Goal: Check status

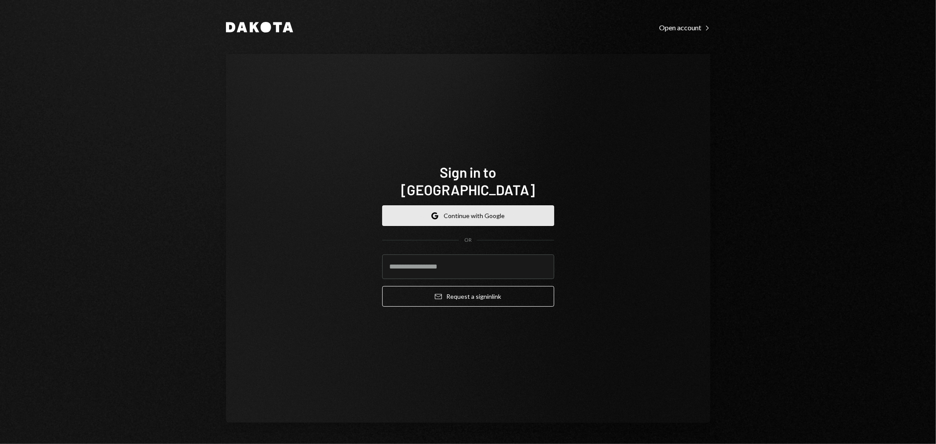
click at [472, 208] on button "Google Continue with Google" at bounding box center [468, 215] width 172 height 21
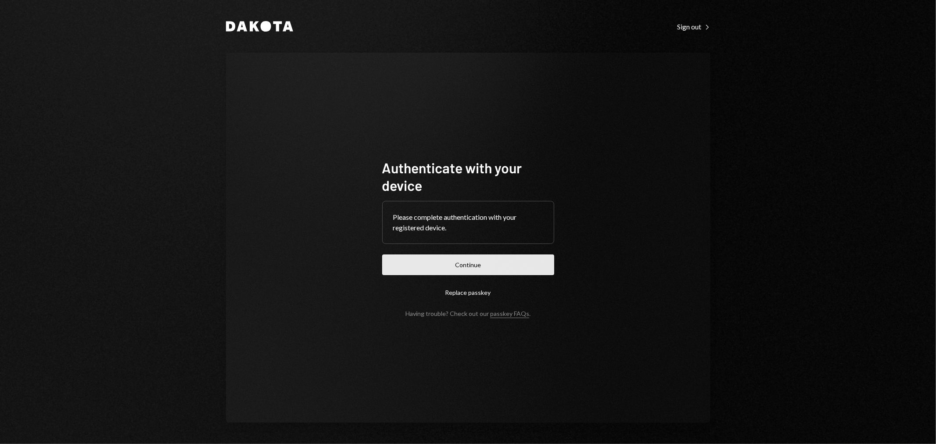
click at [522, 266] on button "Continue" at bounding box center [468, 265] width 172 height 21
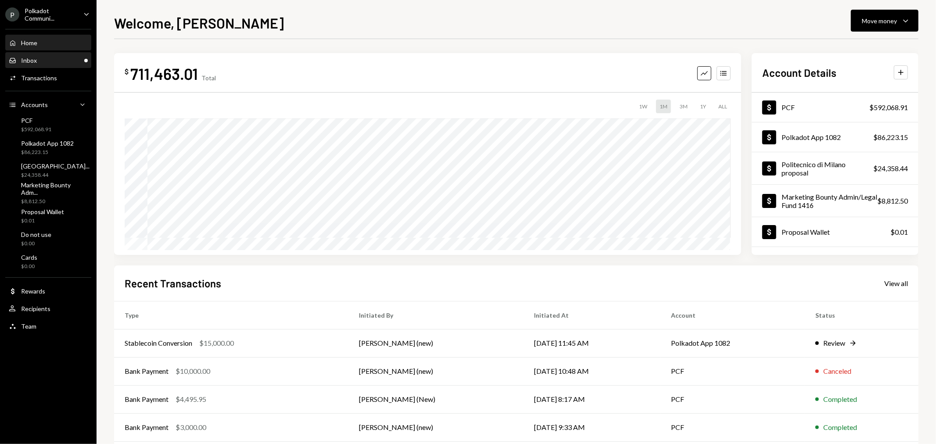
click at [66, 60] on div "Inbox Inbox" at bounding box center [48, 61] width 79 height 8
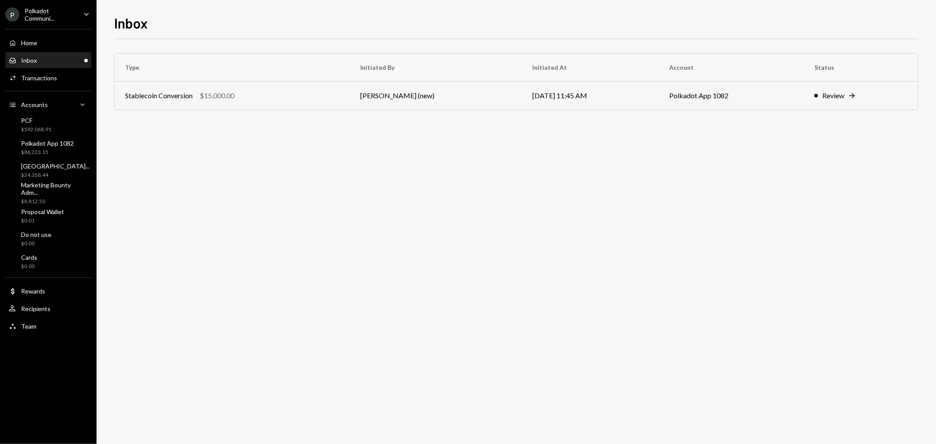
click at [66, 15] on div "Polkadot Communi..." at bounding box center [51, 14] width 52 height 15
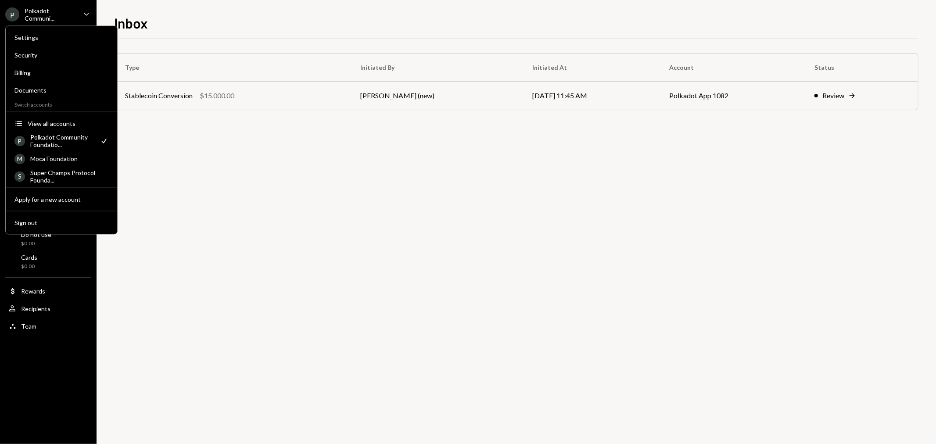
click at [71, 111] on div at bounding box center [61, 111] width 111 height 0
click at [71, 117] on button "Accounts View all accounts" at bounding box center [61, 124] width 104 height 16
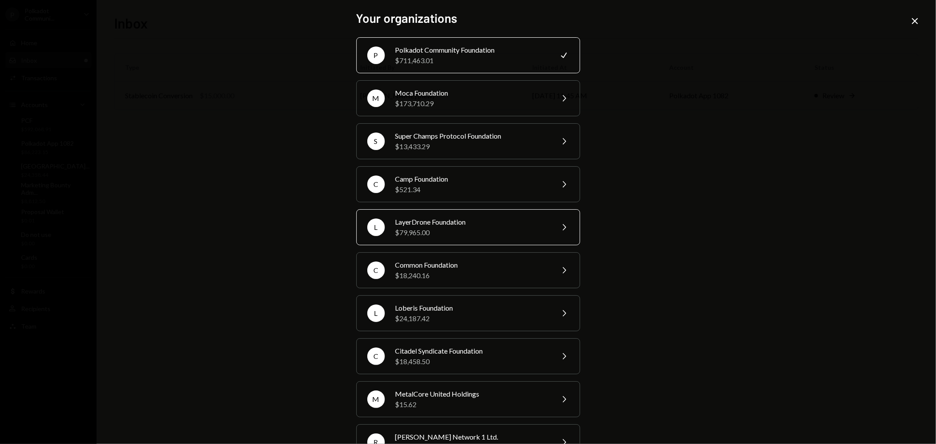
click at [449, 229] on div "$79,965.00" at bounding box center [471, 232] width 153 height 11
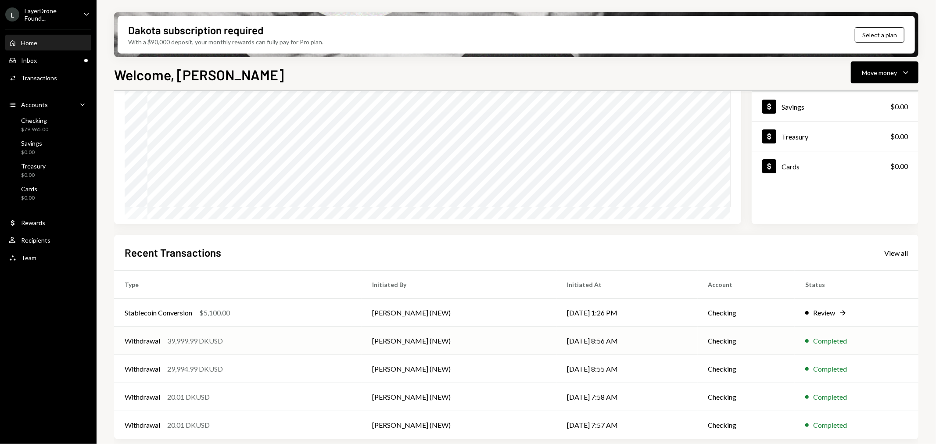
scroll to position [85, 0]
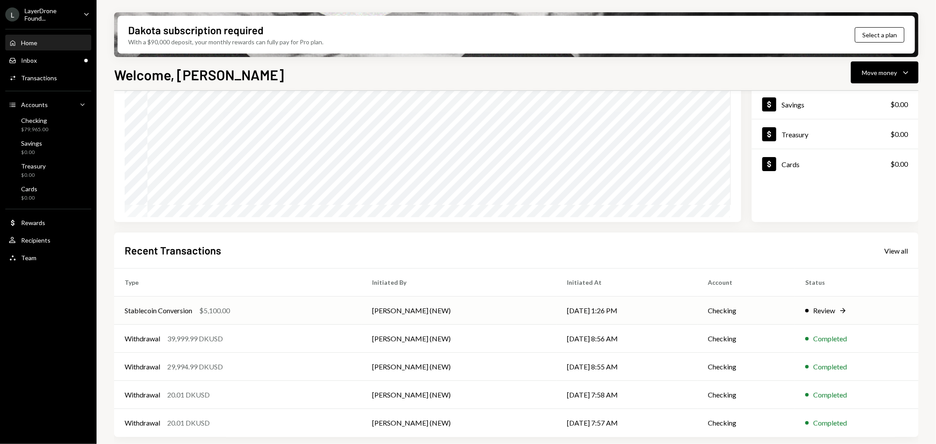
click at [157, 312] on div "Stablecoin Conversion" at bounding box center [159, 310] width 68 height 11
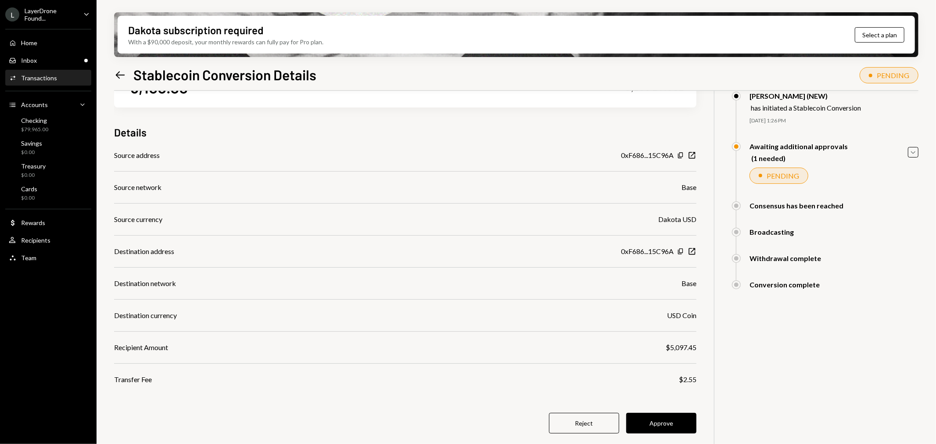
scroll to position [70, 0]
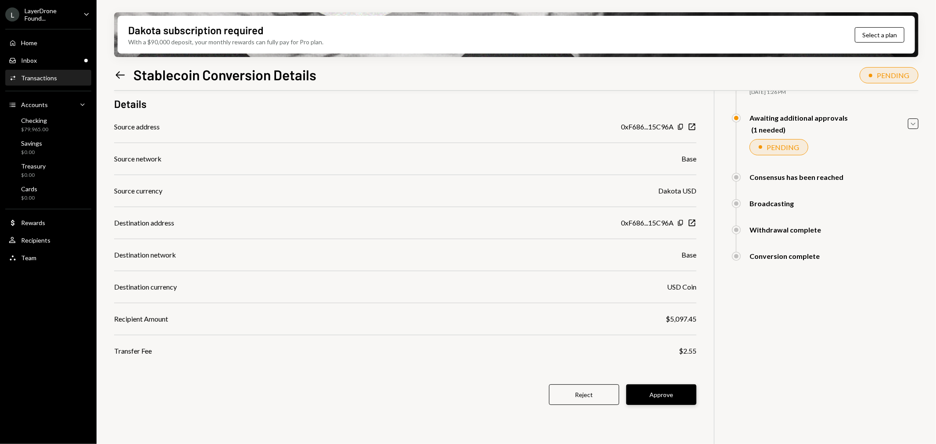
click at [662, 394] on button "Approve" at bounding box center [661, 394] width 70 height 21
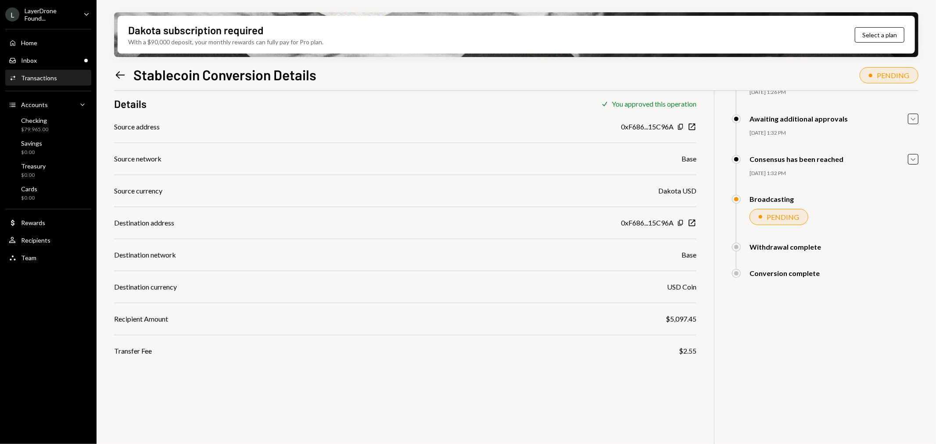
scroll to position [0, 0]
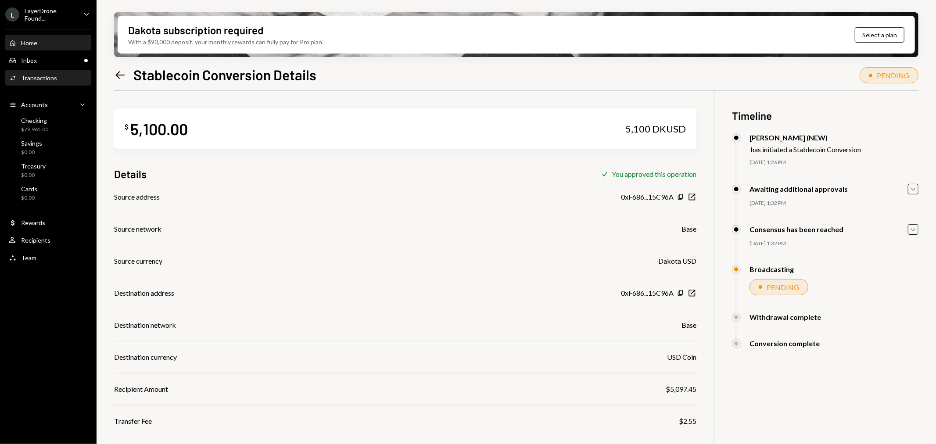
click at [64, 46] on div "Home Home" at bounding box center [48, 43] width 79 height 8
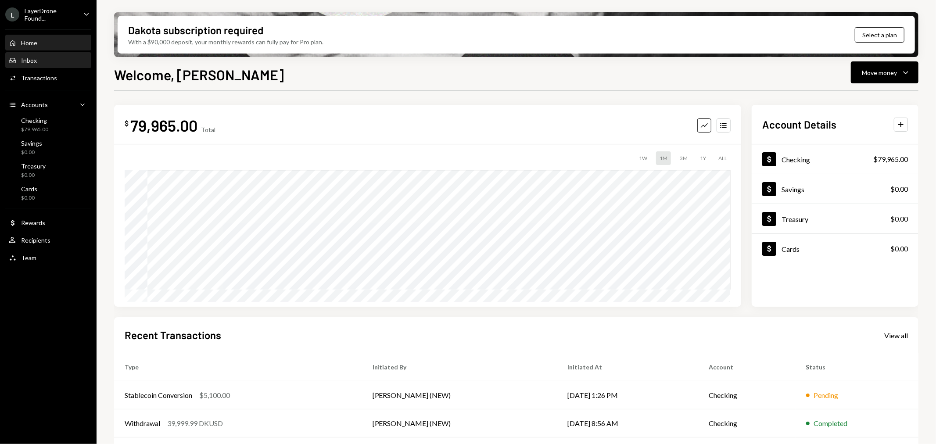
click at [63, 55] on div "Inbox Inbox" at bounding box center [48, 60] width 79 height 15
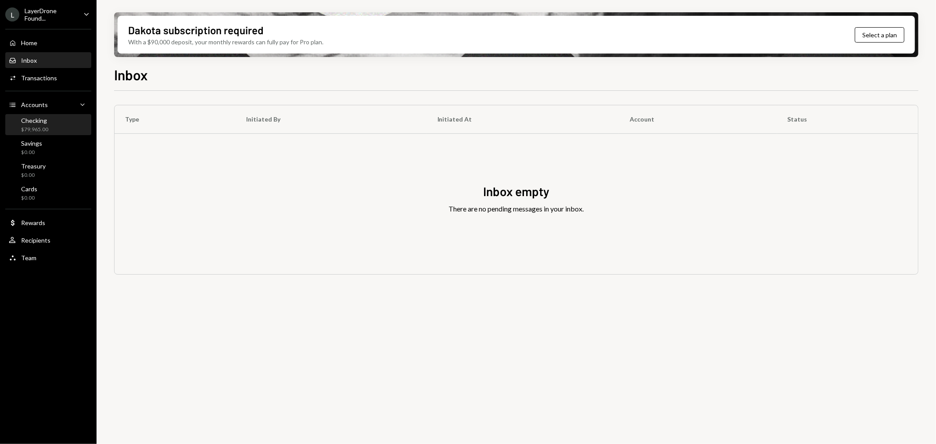
click at [49, 126] on div "Checking $79,965.00" at bounding box center [48, 125] width 79 height 17
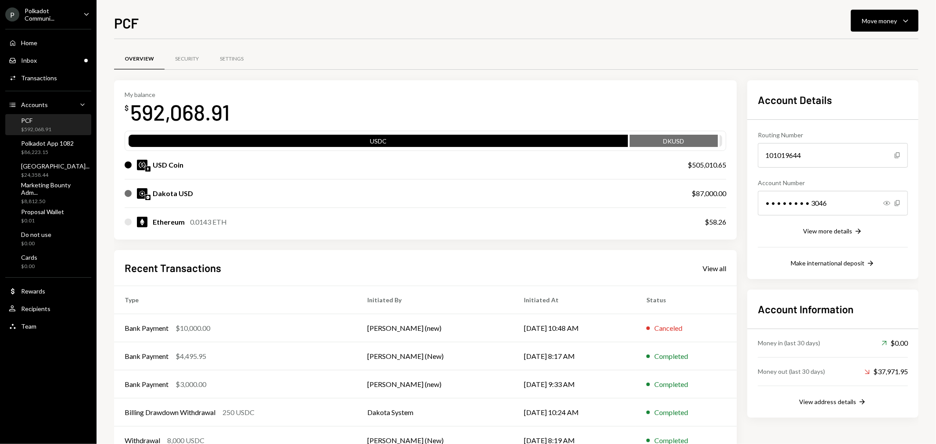
click at [179, 194] on div "Dakota USD" at bounding box center [173, 193] width 40 height 11
click at [59, 47] on div "Home Home" at bounding box center [48, 43] width 79 height 15
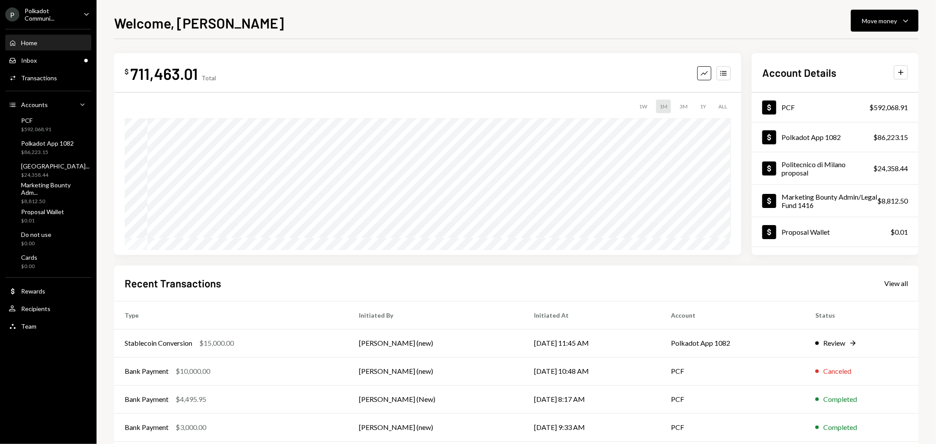
click at [57, 39] on div "Home Home" at bounding box center [48, 43] width 79 height 8
click at [53, 12] on div "Polkadot Communi..." at bounding box center [51, 14] width 52 height 15
click at [200, 5] on div "Welcome, Mike Move money Caret Down $ 711,463.01 Total Graph Accounts 1W 1M 3M …" at bounding box center [517, 222] width 840 height 444
click at [44, 74] on div "Activities Transactions" at bounding box center [33, 78] width 48 height 8
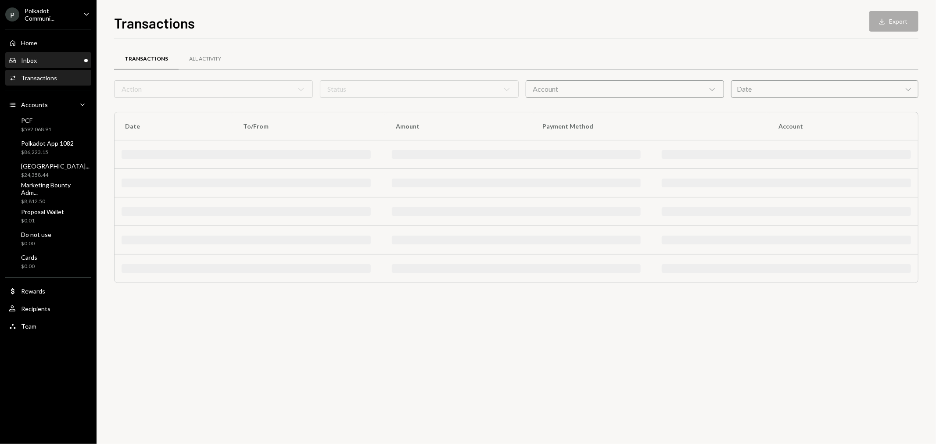
click at [39, 59] on div "Inbox Inbox" at bounding box center [48, 61] width 79 height 8
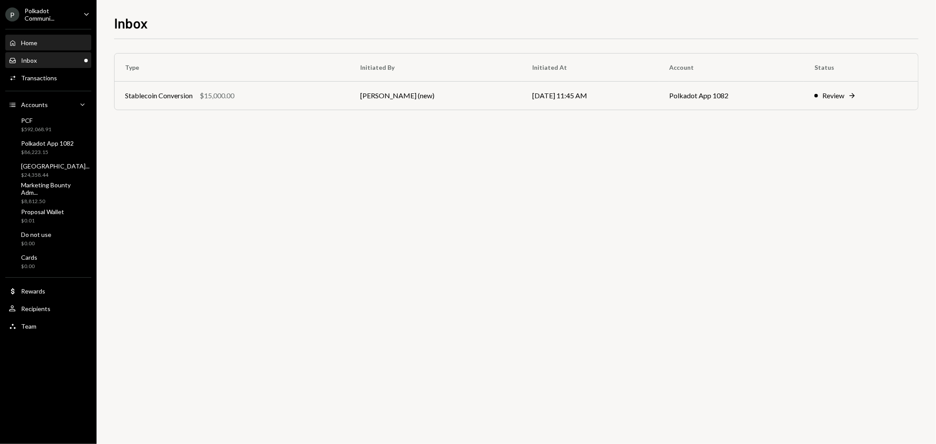
click at [42, 43] on div "Home Home" at bounding box center [48, 43] width 79 height 8
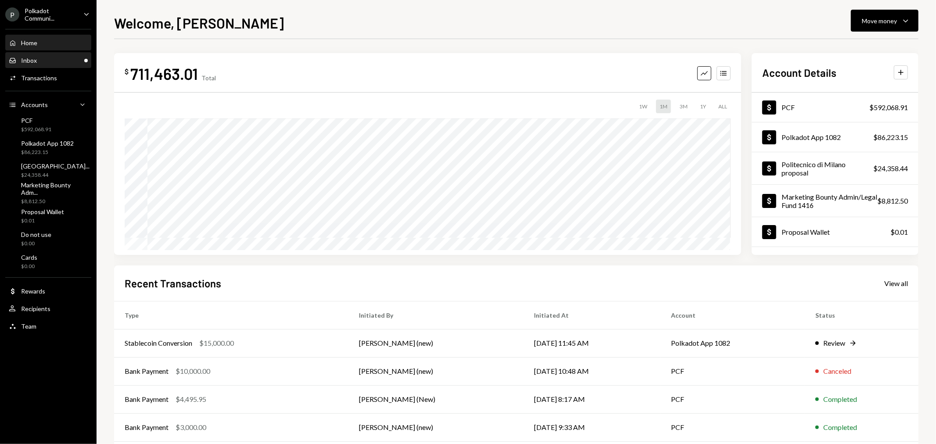
click at [73, 60] on div "Inbox Inbox" at bounding box center [48, 61] width 79 height 8
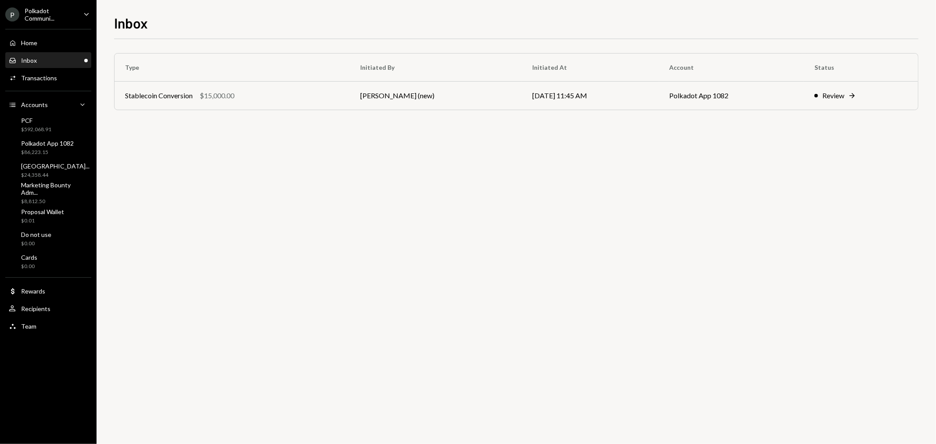
click at [61, 87] on div "Home Home Inbox Inbox Activities Transactions Accounts Accounts Caret Down PCF …" at bounding box center [48, 180] width 97 height 312
click at [70, 43] on div "Home Home" at bounding box center [48, 43] width 79 height 8
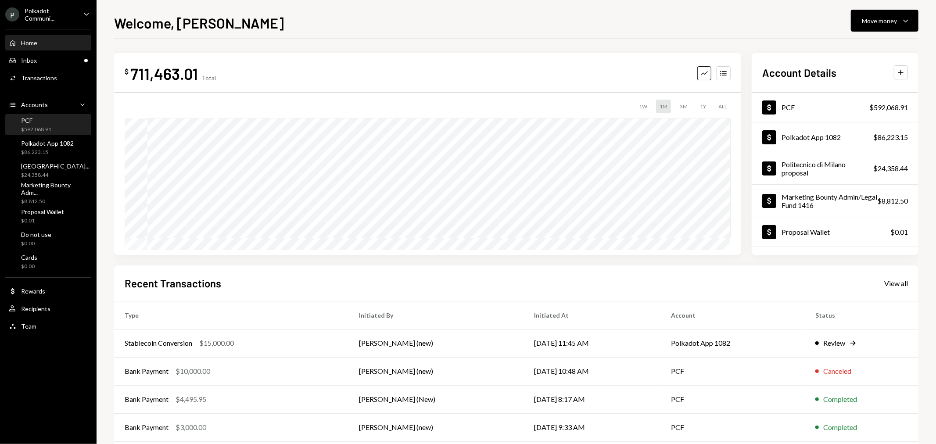
click at [60, 128] on div "PCF $592,068.91" at bounding box center [48, 125] width 79 height 17
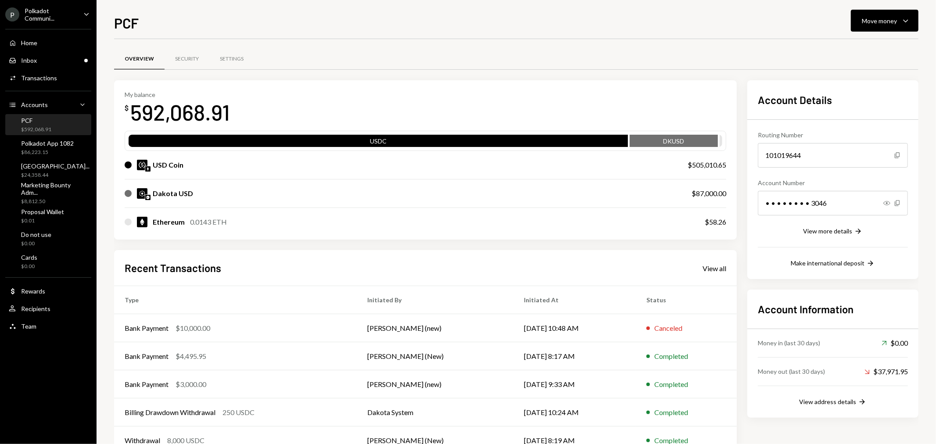
click at [44, 11] on div "Polkadot Communi..." at bounding box center [51, 14] width 52 height 15
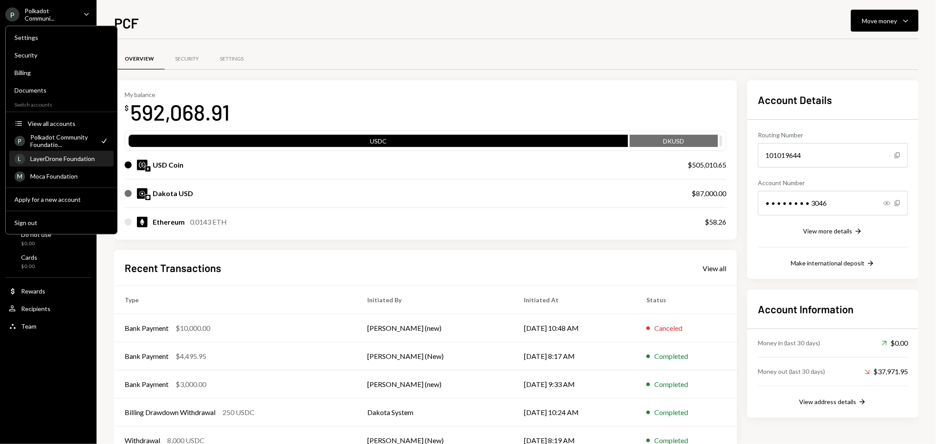
click at [58, 158] on div "LayerDrone Foundation" at bounding box center [69, 158] width 78 height 7
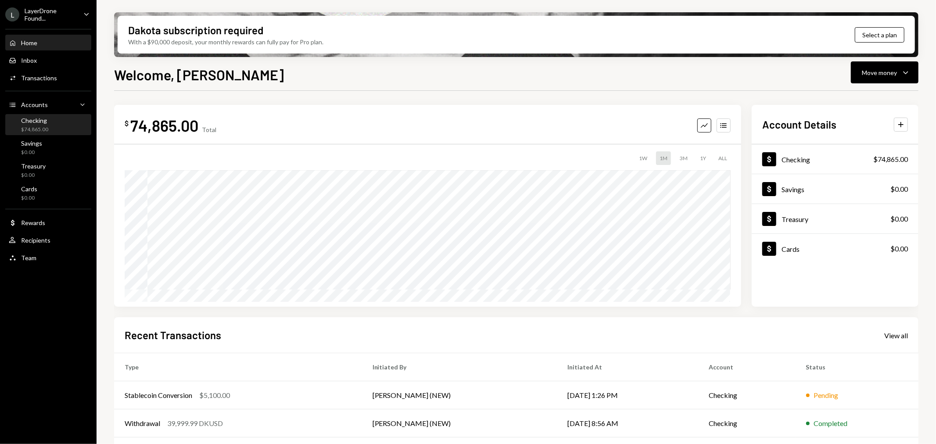
click at [35, 122] on div "Checking" at bounding box center [34, 120] width 27 height 7
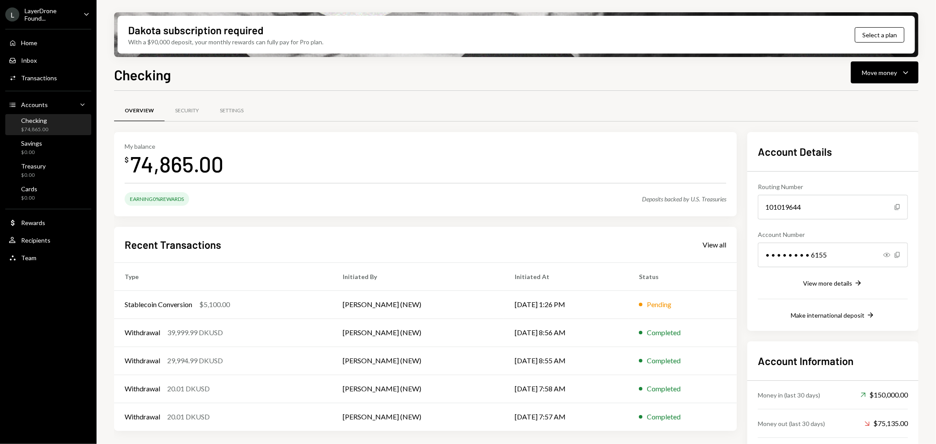
click at [160, 197] on div "Earning 0% Rewards" at bounding box center [157, 199] width 65 height 14
click at [47, 12] on div "LayerDrone Found..." at bounding box center [51, 14] width 52 height 15
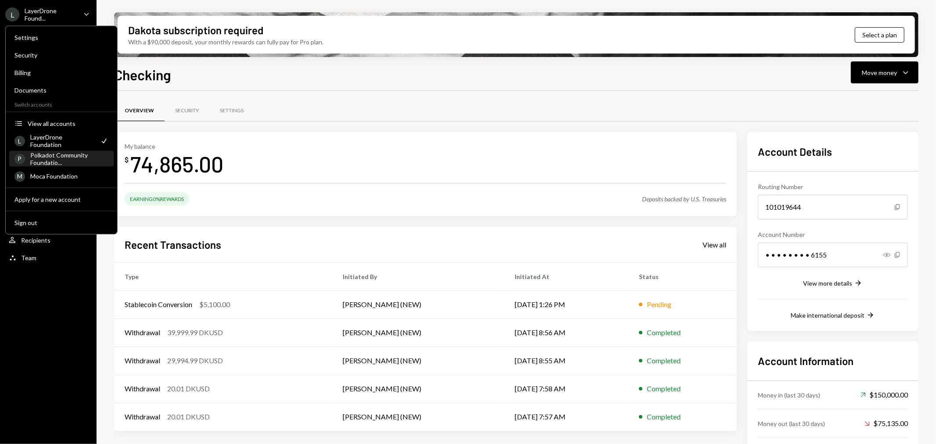
click at [65, 158] on div "Polkadot Community Foundatio..." at bounding box center [69, 158] width 78 height 15
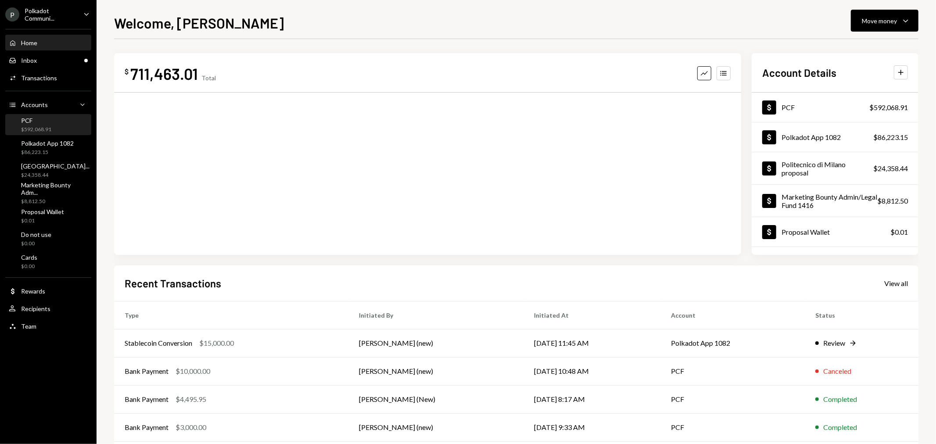
click at [60, 117] on div "PCF $592,068.91" at bounding box center [48, 125] width 79 height 17
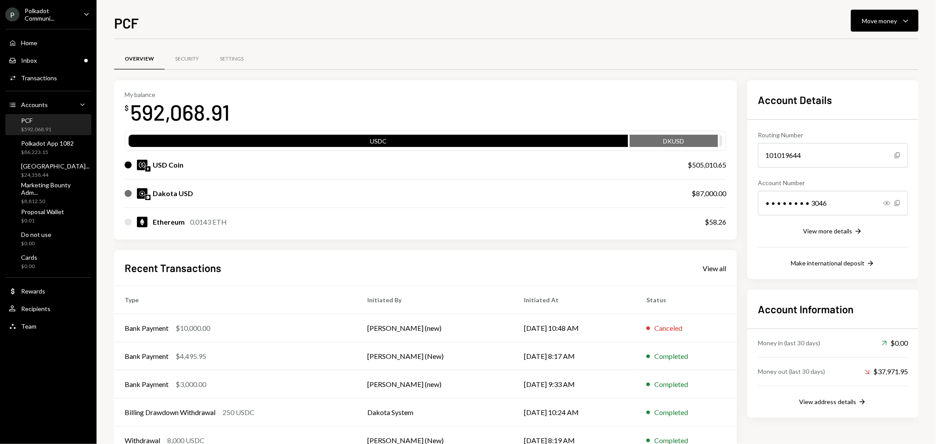
click at [68, 21] on div "Polkadot Communi..." at bounding box center [51, 14] width 52 height 15
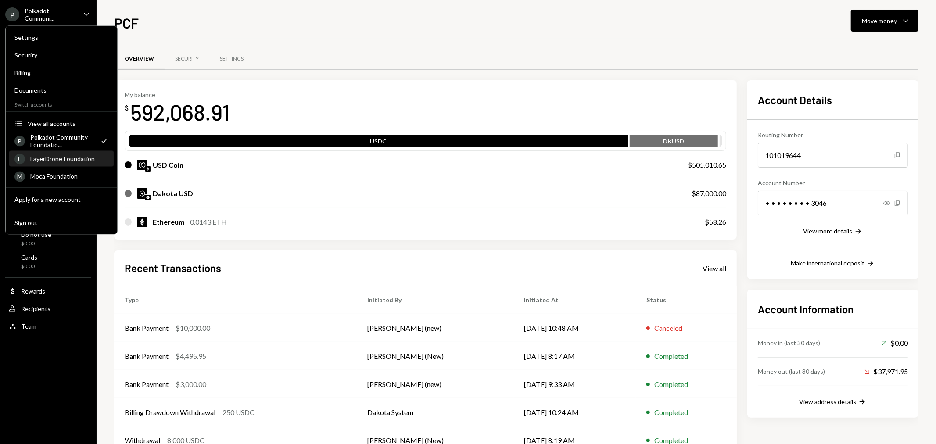
click at [59, 156] on div "LayerDrone Foundation" at bounding box center [69, 158] width 78 height 7
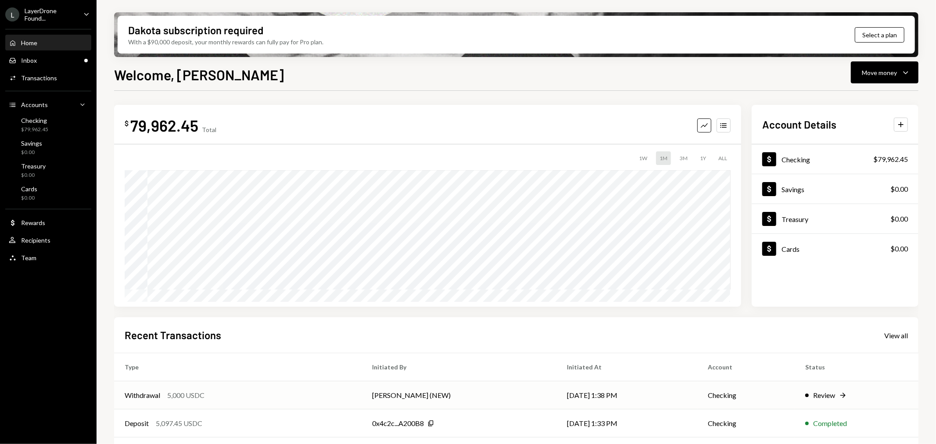
click at [832, 397] on div "Review" at bounding box center [824, 395] width 22 height 11
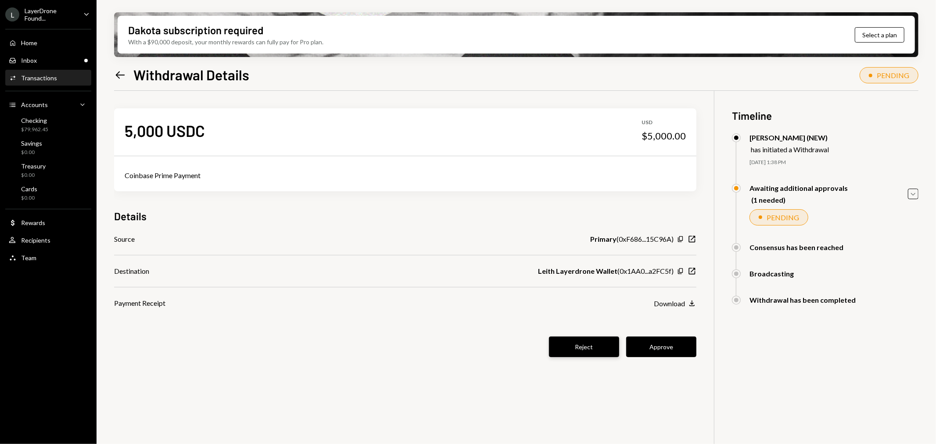
click at [587, 349] on button "Reject" at bounding box center [584, 347] width 70 height 21
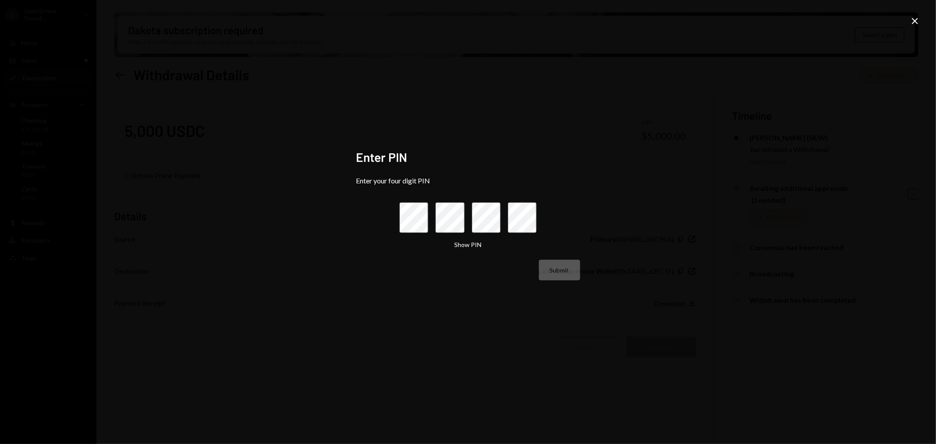
click at [919, 20] on icon "Close" at bounding box center [915, 21] width 11 height 11
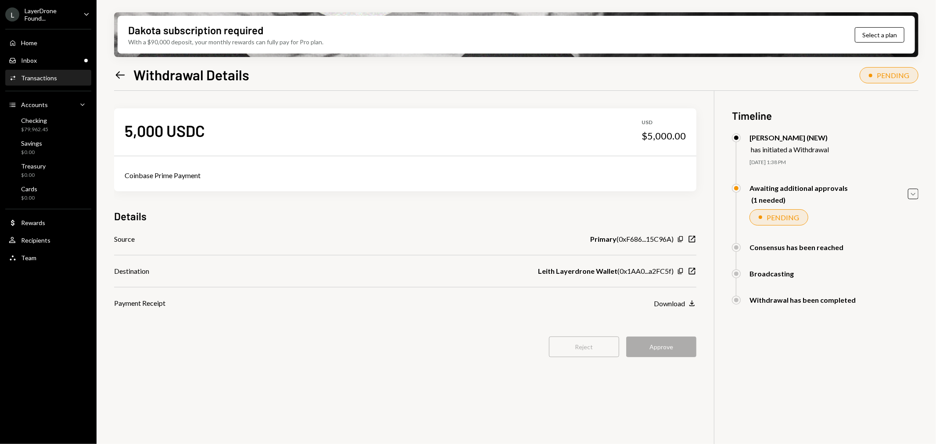
click at [591, 345] on div "Reject Approve" at bounding box center [405, 347] width 582 height 21
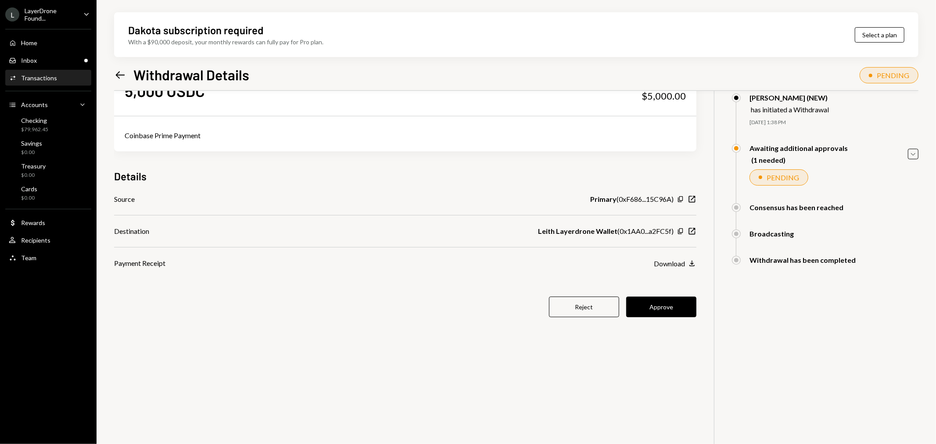
scroll to position [70, 0]
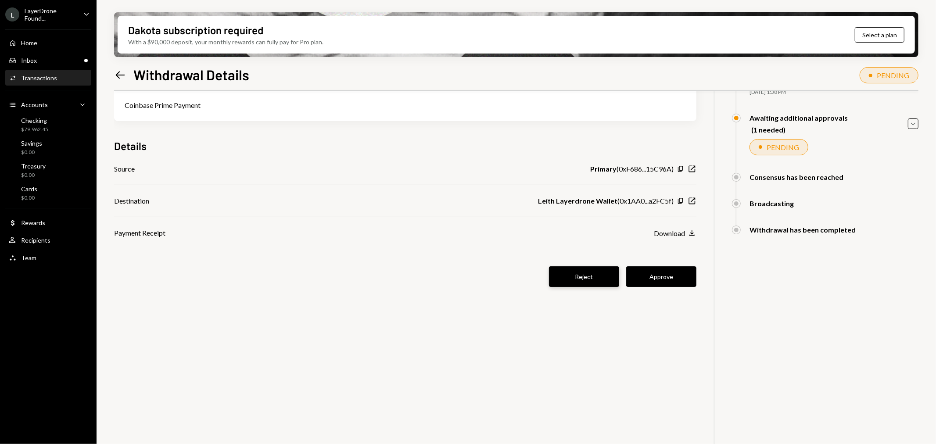
click at [563, 283] on button "Reject" at bounding box center [584, 276] width 70 height 21
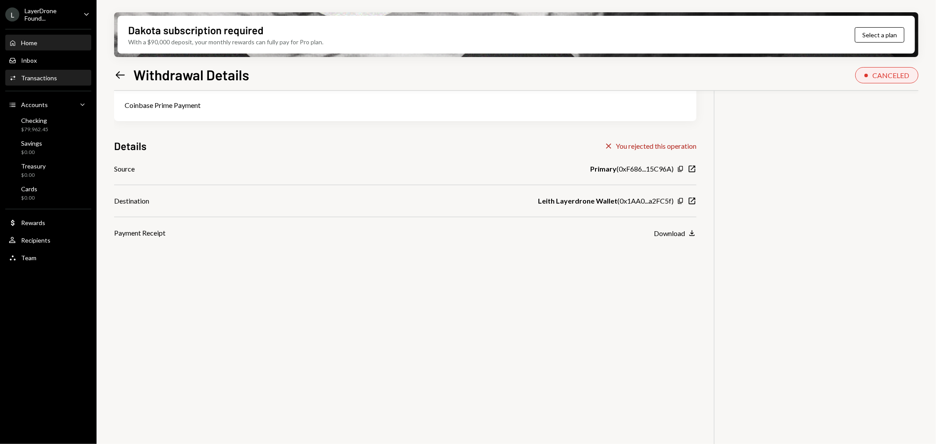
click at [31, 47] on div "Home Home" at bounding box center [48, 43] width 79 height 15
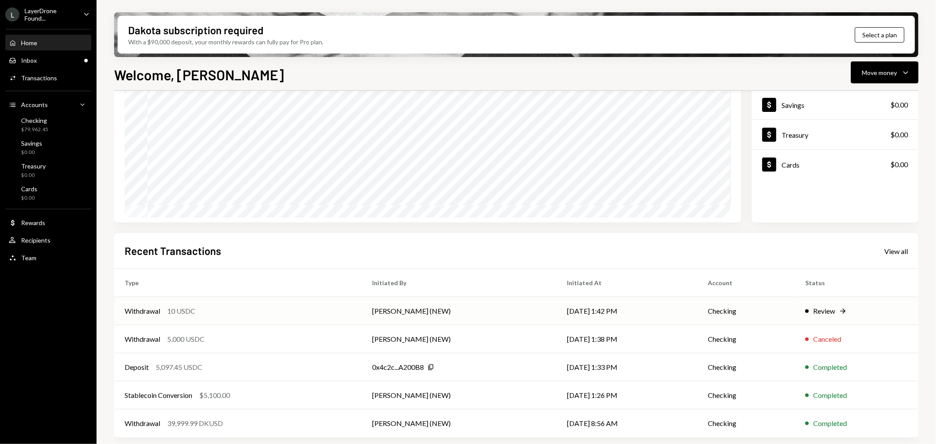
scroll to position [85, 0]
click at [155, 313] on div "Withdrawal" at bounding box center [143, 310] width 36 height 11
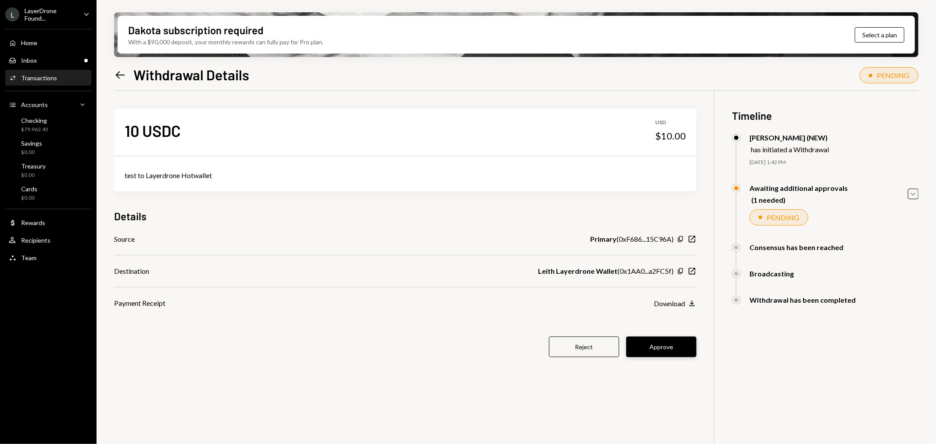
click at [677, 350] on button "Approve" at bounding box center [661, 347] width 70 height 21
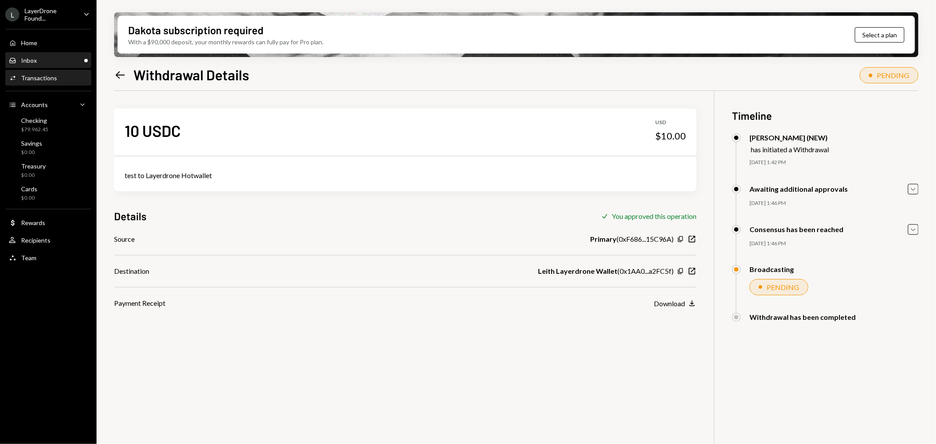
click at [51, 66] on div "Inbox Inbox" at bounding box center [48, 60] width 79 height 15
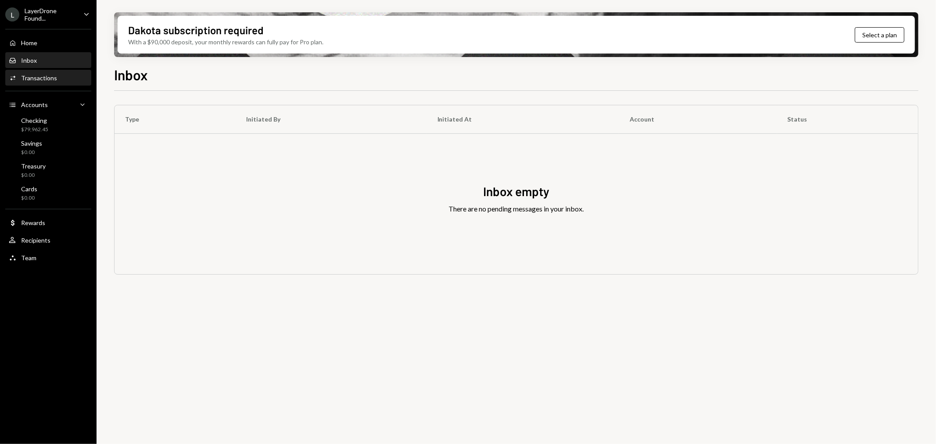
click at [51, 77] on div "Transactions" at bounding box center [39, 77] width 36 height 7
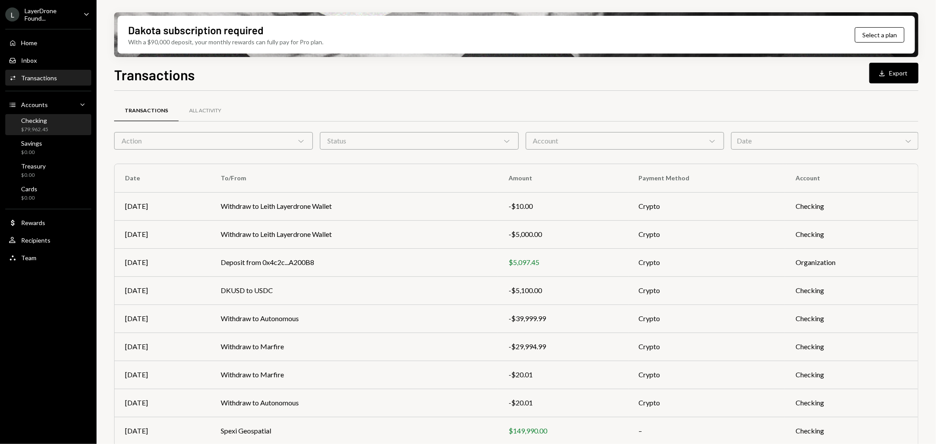
click at [54, 115] on div "Checking $79,962.45" at bounding box center [48, 125] width 79 height 20
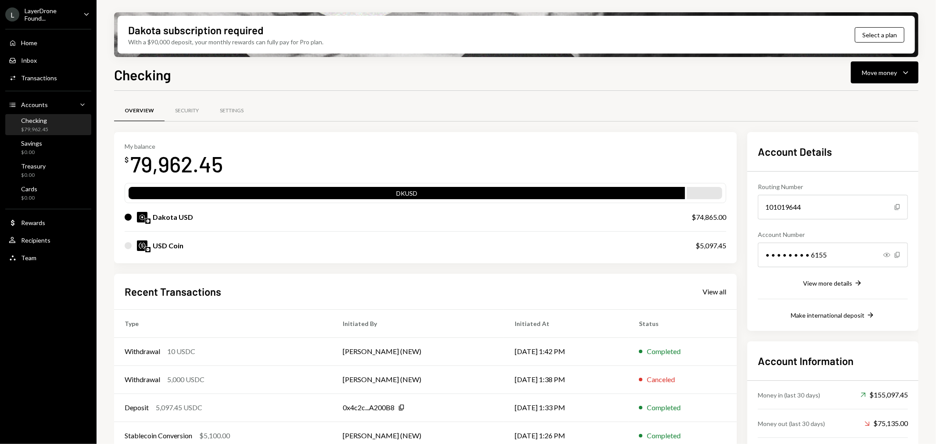
click at [34, 112] on div "Home Home Inbox Inbox Activities Transactions Accounts Accounts Caret Down Chec…" at bounding box center [48, 146] width 97 height 244
click at [38, 123] on div "Checking" at bounding box center [34, 120] width 27 height 7
click at [664, 346] on div "Review" at bounding box center [657, 351] width 22 height 11
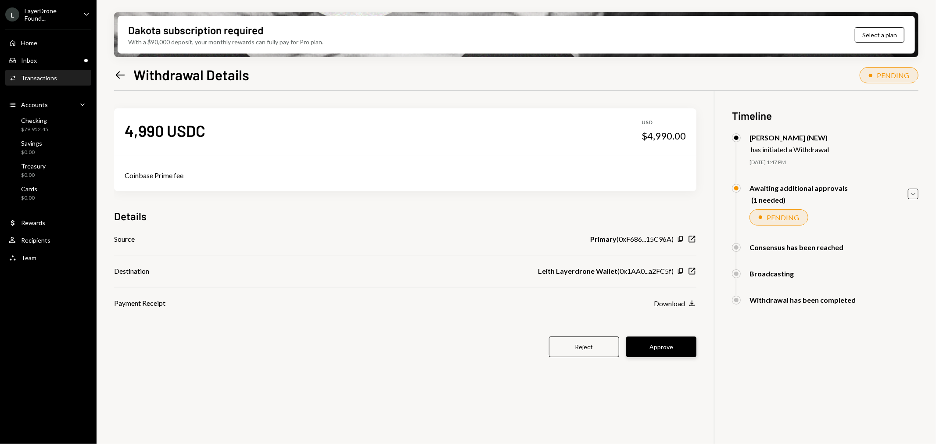
click at [670, 346] on button "Approve" at bounding box center [661, 347] width 70 height 21
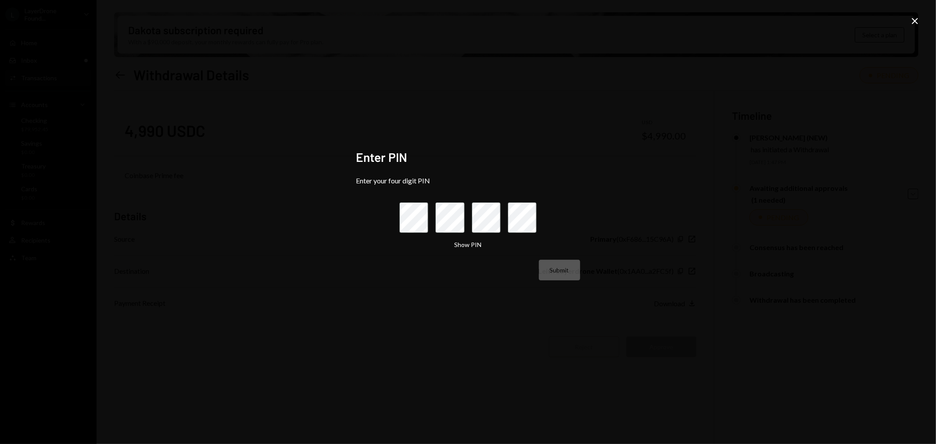
click at [916, 20] on icon at bounding box center [915, 21] width 6 height 6
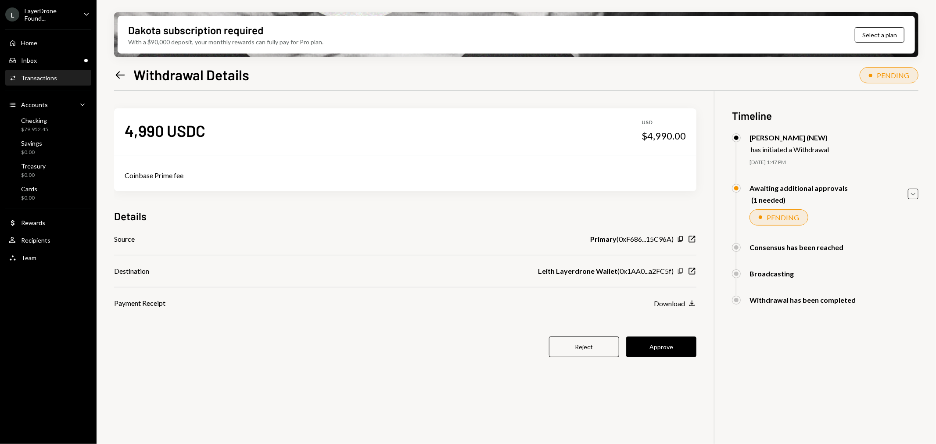
click at [680, 271] on icon "Copy" at bounding box center [680, 271] width 7 height 7
click at [659, 347] on button "Approve" at bounding box center [661, 347] width 70 height 21
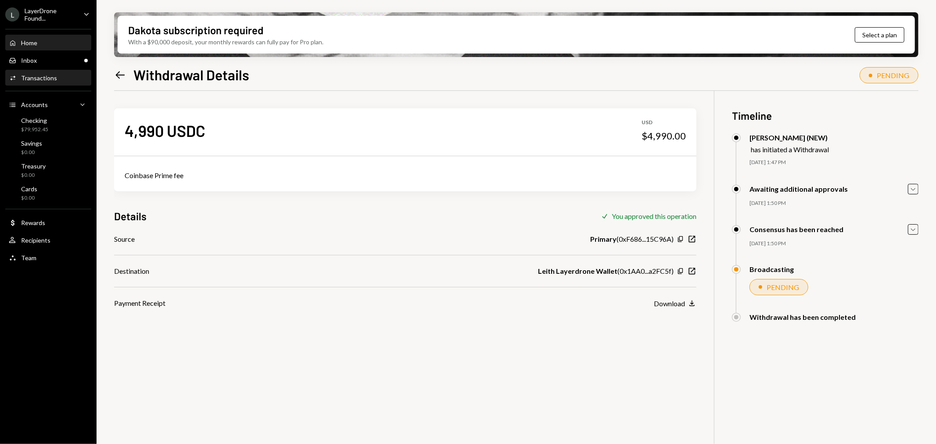
click at [55, 45] on div "Home Home" at bounding box center [48, 43] width 79 height 8
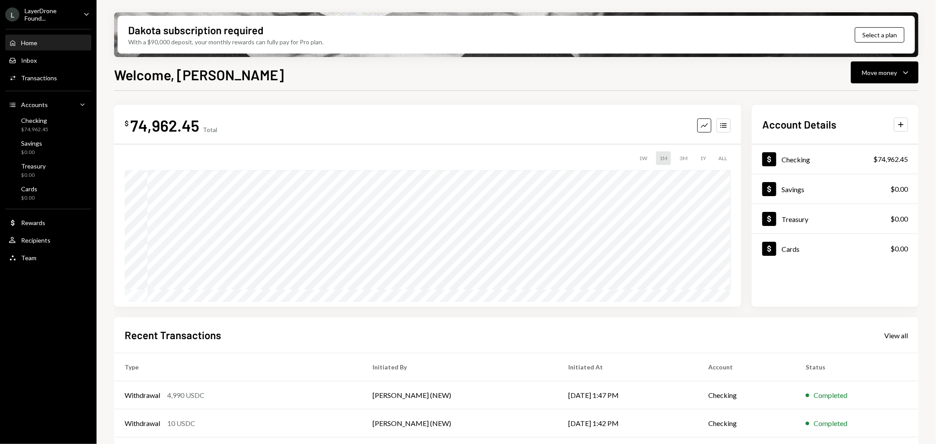
click at [600, 72] on div "Welcome, [PERSON_NAME] Move money Caret Down" at bounding box center [516, 73] width 804 height 19
click at [48, 13] on div "LayerDrone Found..." at bounding box center [51, 14] width 52 height 15
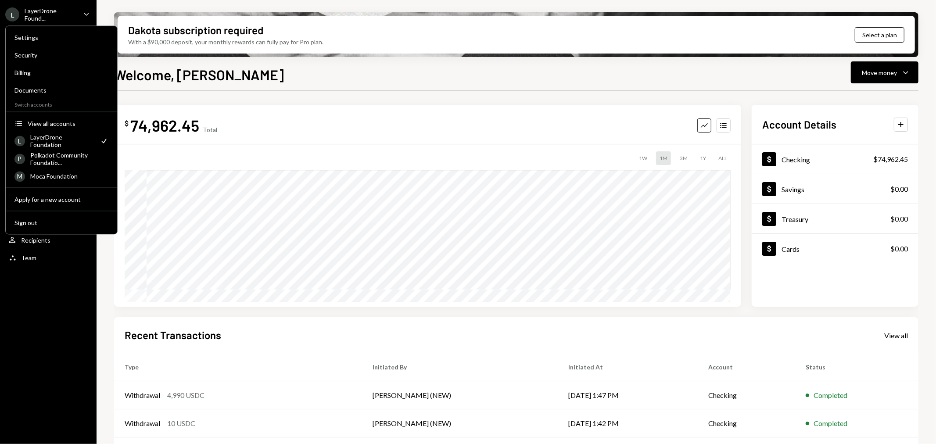
click at [306, 71] on div "Welcome, [PERSON_NAME] Move money Caret Down" at bounding box center [516, 73] width 804 height 19
